Goal: Navigation & Orientation: Locate item on page

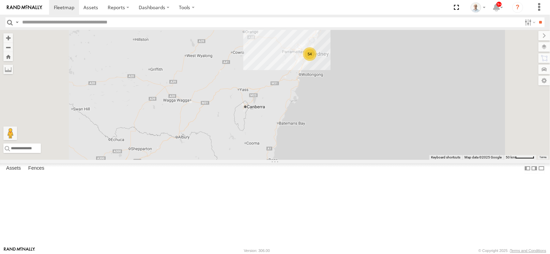
click at [316, 61] on div "54" at bounding box center [310, 54] width 14 height 14
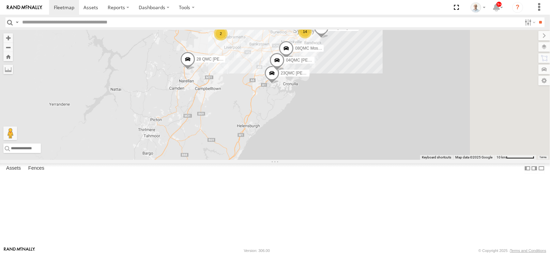
click at [314, 64] on label "04QMC [PERSON_NAME]" at bounding box center [297, 60] width 34 height 7
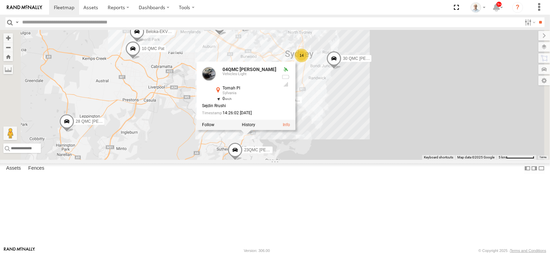
click at [350, 88] on div "08QMC Mostafa 04QMC Francesco # 102 UD 9T 30 QMC [PERSON_NAME] 28 QMC [PERSON_N…" at bounding box center [275, 95] width 550 height 130
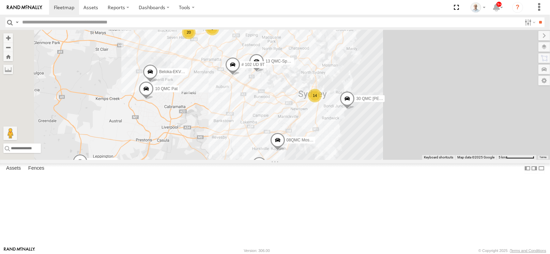
drag, startPoint x: 342, startPoint y: 89, endPoint x: 362, endPoint y: 140, distance: 54.3
click at [362, 140] on div "08QMC Mostafa 04QMC Francesco # 102 UD 9T 30 QMC [PERSON_NAME] 28 QMC [PERSON_N…" at bounding box center [275, 95] width 550 height 130
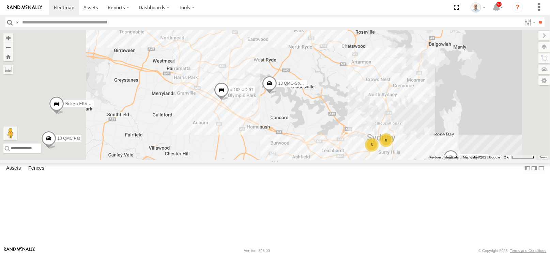
drag, startPoint x: 321, startPoint y: 124, endPoint x: 335, endPoint y: 150, distance: 30.3
click at [335, 150] on div "08QMC Mostafa 04QMC Francesco # 102 UD 9T 30 QMC [PERSON_NAME] 28 QMC [PERSON_N…" at bounding box center [275, 95] width 550 height 130
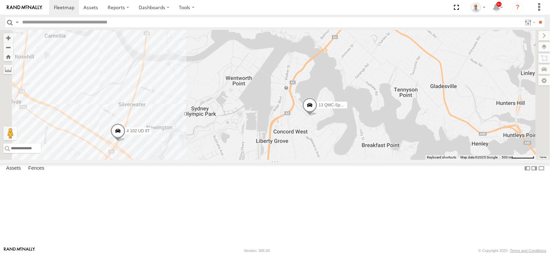
drag, startPoint x: 355, startPoint y: 132, endPoint x: 363, endPoint y: 153, distance: 22.1
click at [363, 153] on div "08QMC Mostafa 04QMC Francesco # 102 UD 9T 30 QMC [PERSON_NAME] 28 QMC [PERSON_N…" at bounding box center [275, 95] width 550 height 130
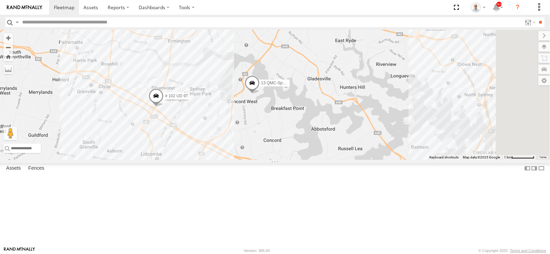
drag, startPoint x: 371, startPoint y: 162, endPoint x: 332, endPoint y: 154, distance: 39.9
click at [332, 154] on div "08QMC Mostafa 04QMC Francesco # 102 UD 9T 30 QMC [PERSON_NAME] 28 QMC [PERSON_N…" at bounding box center [275, 95] width 550 height 130
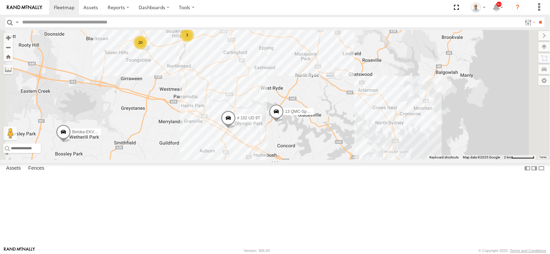
drag, startPoint x: 327, startPoint y: 151, endPoint x: 341, endPoint y: 162, distance: 18.0
click at [260, 121] on span "# 102 UD 9T" at bounding box center [248, 118] width 23 height 5
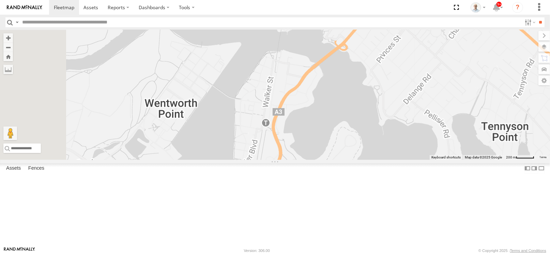
drag, startPoint x: 380, startPoint y: 181, endPoint x: 357, endPoint y: 141, distance: 46.0
click at [357, 142] on div "08QMC Mostafa 04QMC Francesco # 102 UD 9T 30 QMC [PERSON_NAME] 28 QMC [PERSON_N…" at bounding box center [275, 95] width 550 height 130
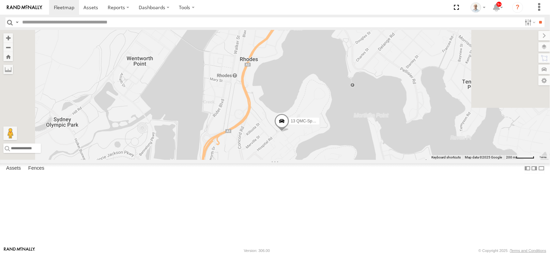
click at [396, 160] on div "08QMC Mostafa 04QMC Francesco # 102 UD 9T 30 QMC [PERSON_NAME] 28 QMC [PERSON_N…" at bounding box center [275, 95] width 550 height 130
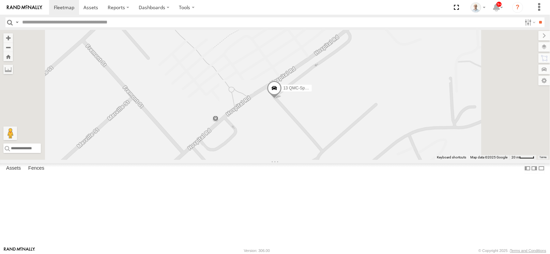
drag, startPoint x: 363, startPoint y: 162, endPoint x: 361, endPoint y: 171, distance: 8.6
click at [361, 160] on div "08QMC Mostafa 04QMC Francesco # 102 UD 9T 30 QMC [PERSON_NAME] 28 QMC [PERSON_N…" at bounding box center [275, 95] width 550 height 130
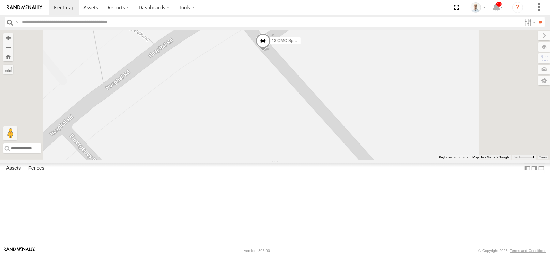
drag, startPoint x: 339, startPoint y: 124, endPoint x: 349, endPoint y: 155, distance: 32.9
click at [349, 155] on div "08QMC Mostafa 04QMC Francesco # 102 UD 9T 30 QMC [PERSON_NAME] 28 QMC [PERSON_N…" at bounding box center [275, 95] width 550 height 130
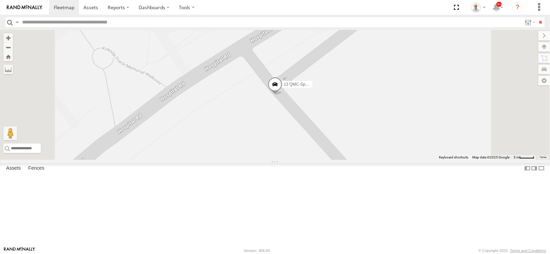
drag, startPoint x: 328, startPoint y: 112, endPoint x: 333, endPoint y: 118, distance: 8.5
click at [329, 130] on div "08QMC Mostafa 04QMC Francesco # 102 UD 9T 30 QMC [PERSON_NAME] 28 QMC [PERSON_N…" at bounding box center [275, 95] width 550 height 130
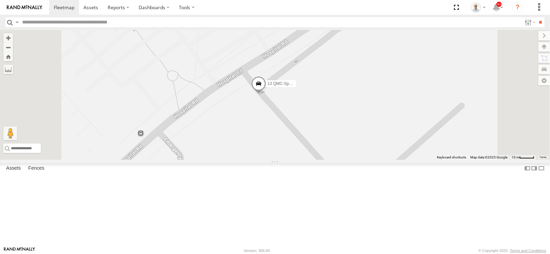
drag, startPoint x: 343, startPoint y: 100, endPoint x: 336, endPoint y: 116, distance: 17.7
click at [336, 116] on div "08QMC Mostafa 04QMC Francesco # 102 UD 9T 30 QMC [PERSON_NAME] 28 QMC [PERSON_N…" at bounding box center [275, 95] width 550 height 130
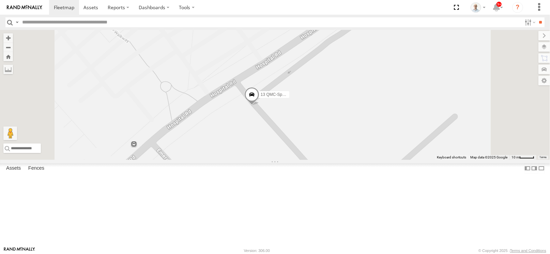
drag, startPoint x: 337, startPoint y: 113, endPoint x: 331, endPoint y: 122, distance: 10.4
click at [331, 122] on div "08QMC Mostafa 04QMC Francesco # 102 UD 9T 30 QMC [PERSON_NAME] 28 QMC [PERSON_N…" at bounding box center [275, 95] width 550 height 130
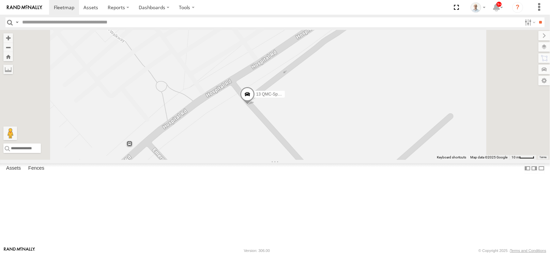
drag, startPoint x: 330, startPoint y: 122, endPoint x: 324, endPoint y: 122, distance: 5.8
click at [324, 122] on div "08QMC Mostafa 04QMC Francesco # 102 UD 9T 30 QMC [PERSON_NAME] 28 QMC [PERSON_N…" at bounding box center [275, 95] width 550 height 130
